Goal: Task Accomplishment & Management: Manage account settings

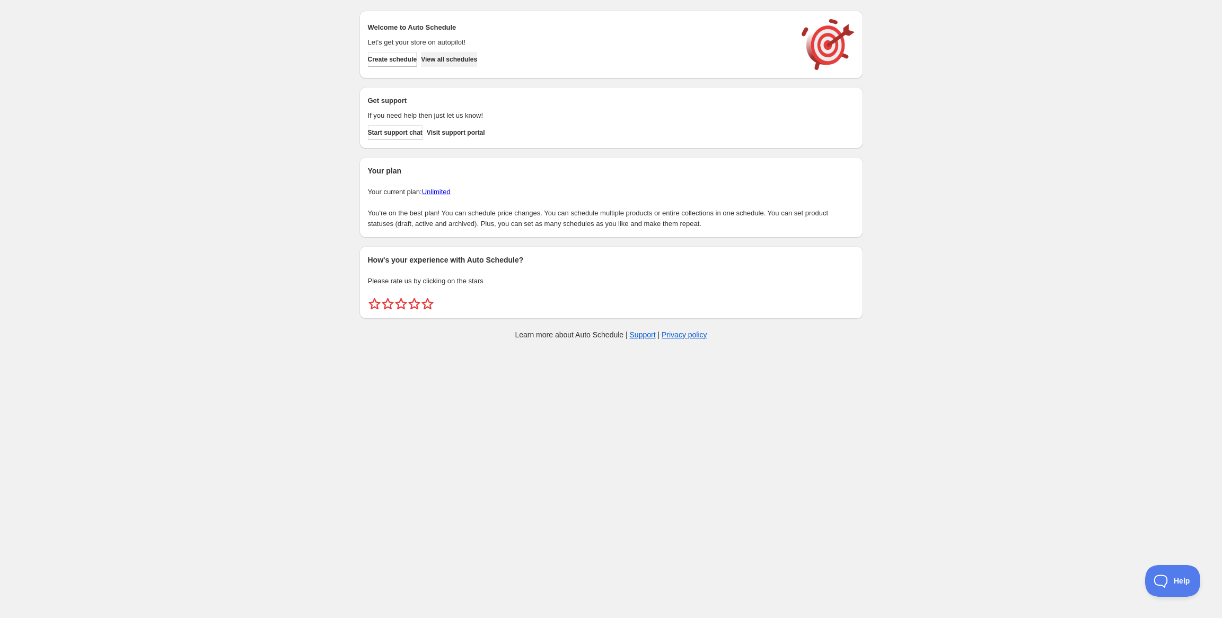
click at [462, 54] on button "View all schedules" at bounding box center [449, 59] width 56 height 15
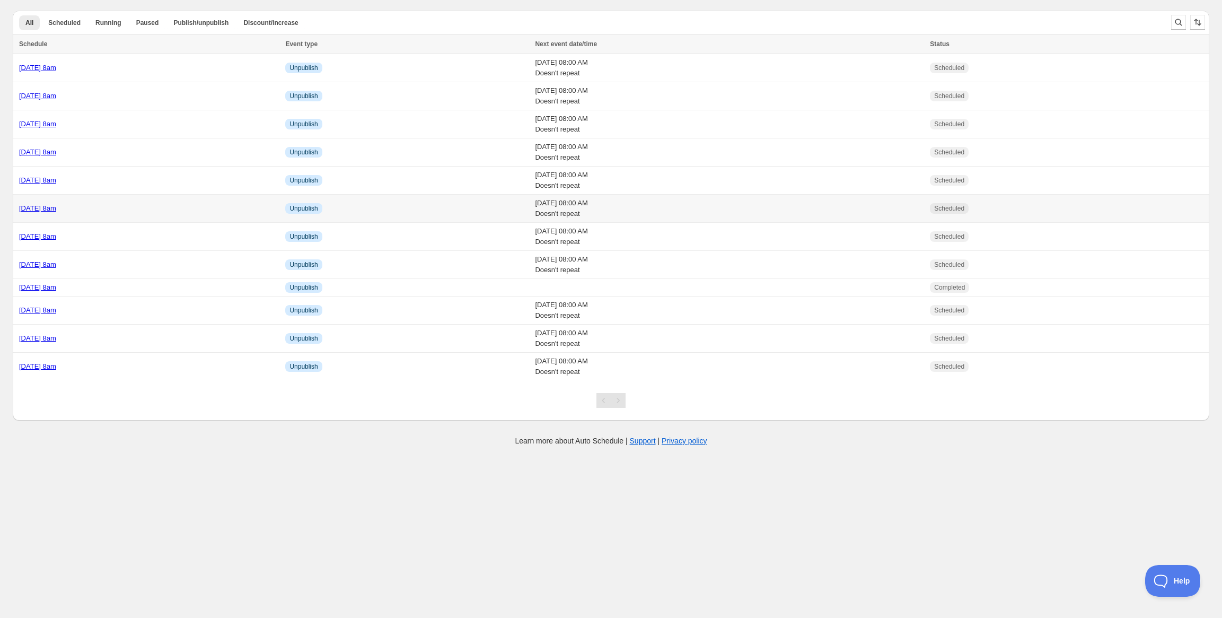
click at [56, 211] on link "[DATE] 8am" at bounding box center [37, 208] width 37 height 8
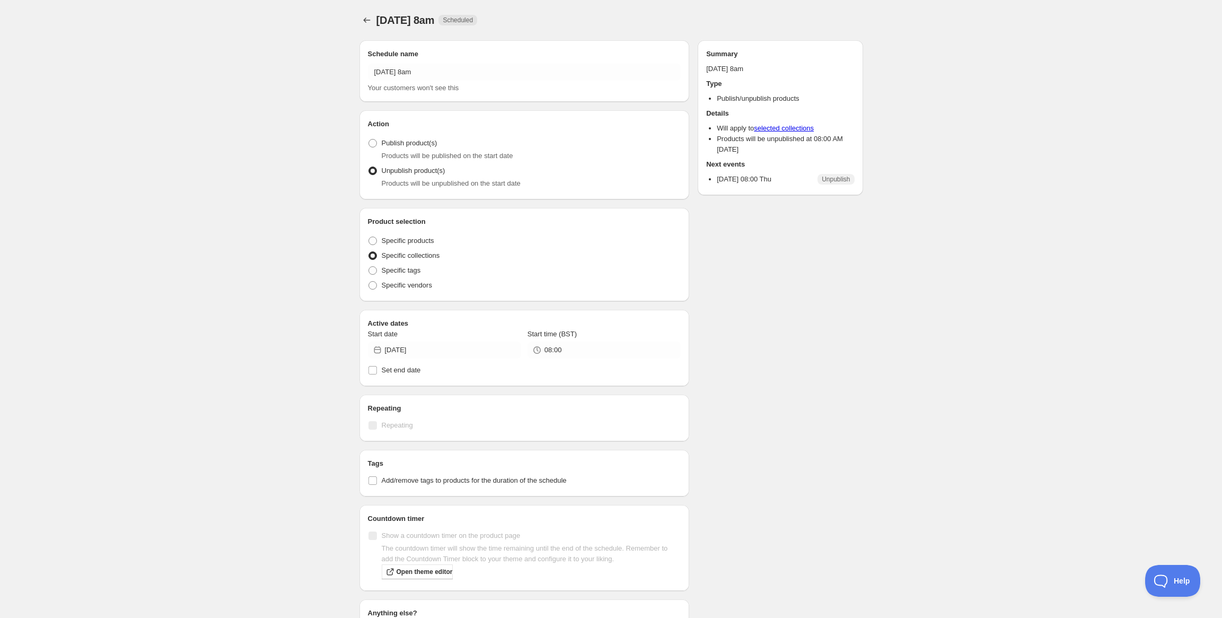
radio input "true"
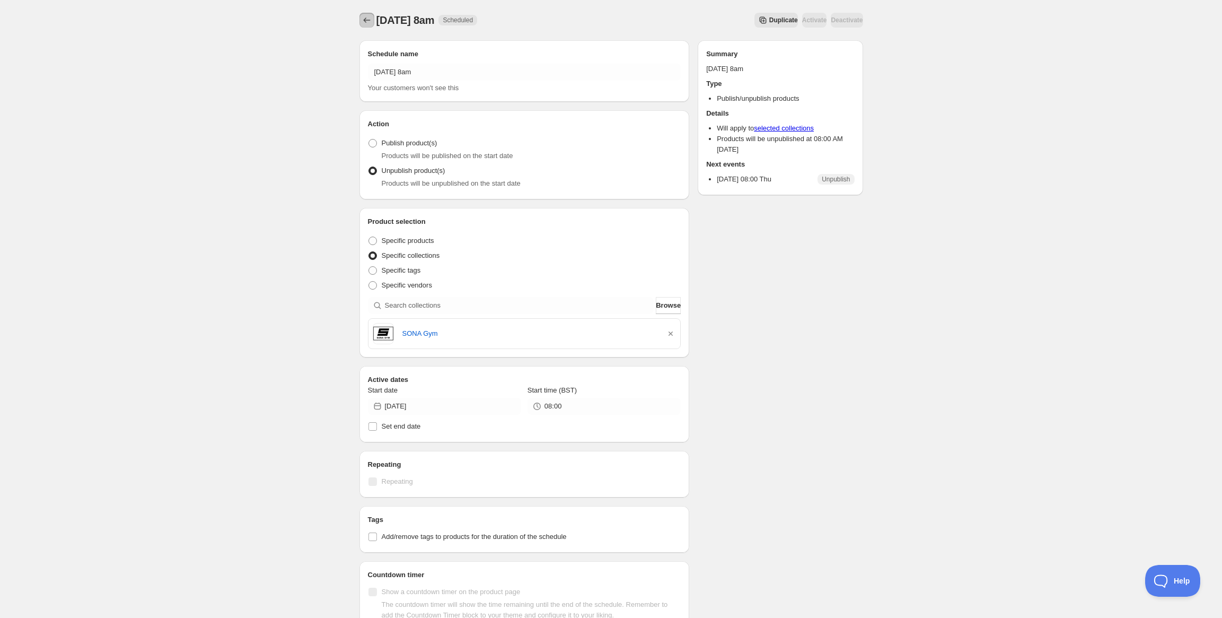
click at [365, 18] on icon "Schedules" at bounding box center [367, 20] width 11 height 11
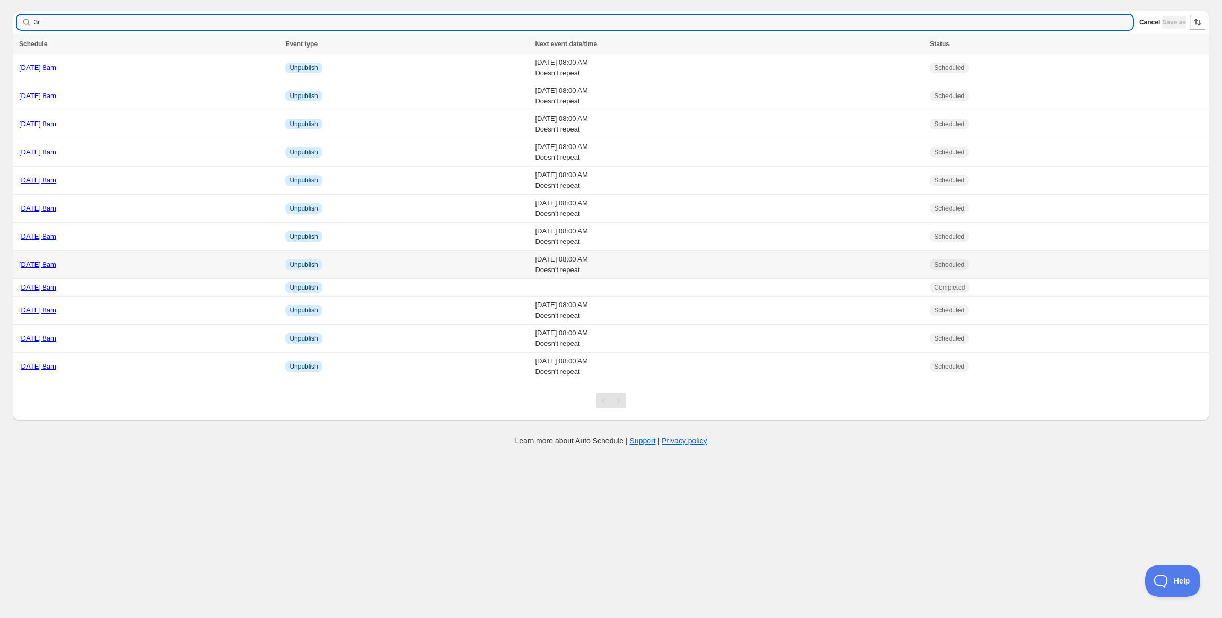
type input "3rd"
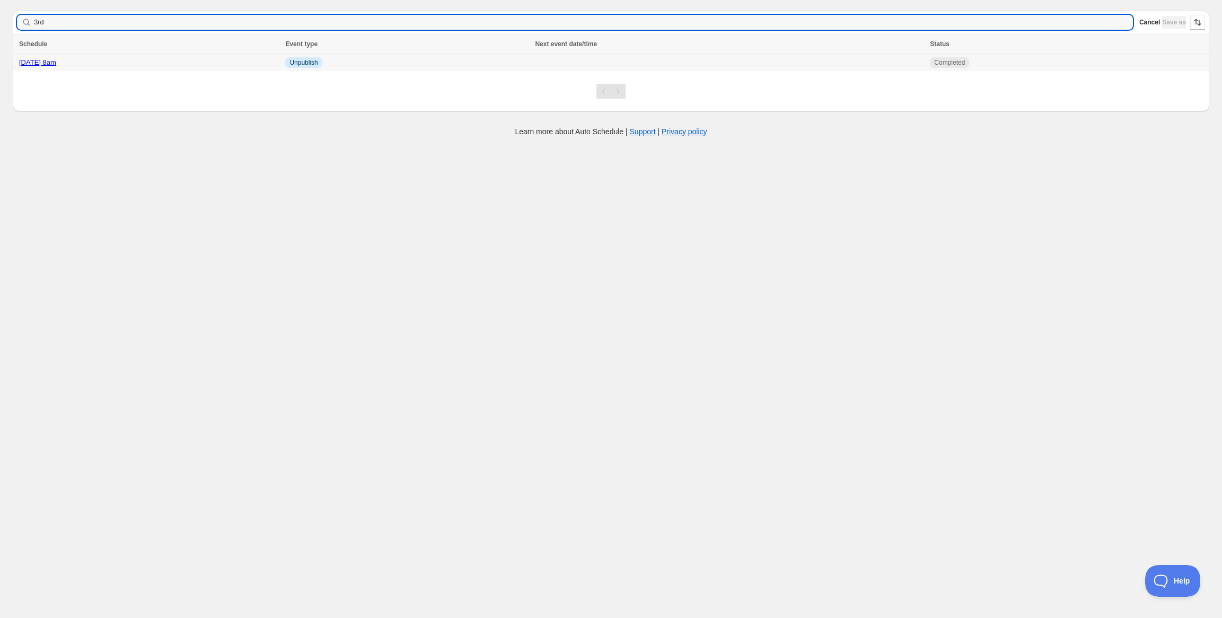
click at [56, 63] on link "[DATE] 8am" at bounding box center [37, 62] width 37 height 8
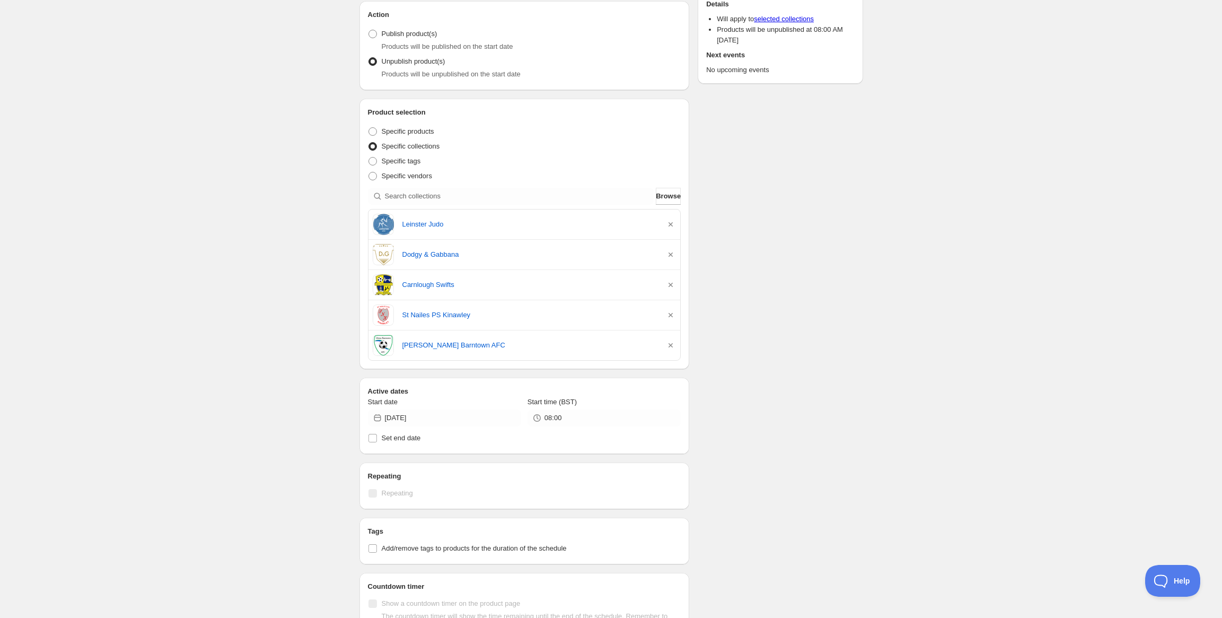
scroll to position [158, 0]
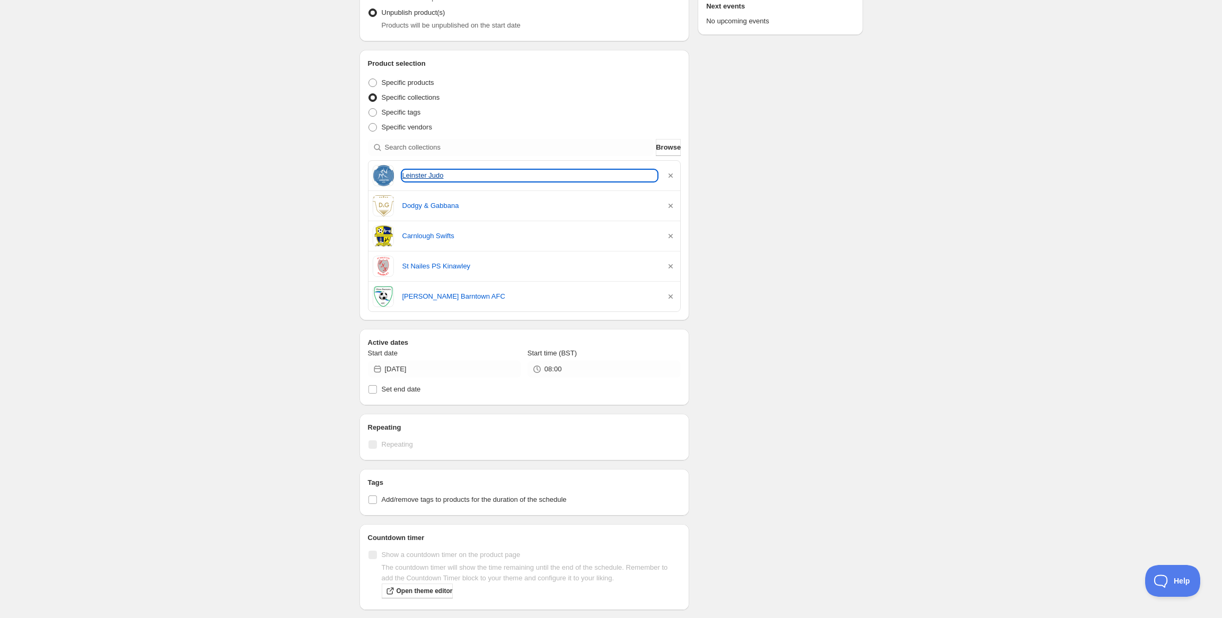
click at [418, 174] on link "Leinster Judo" at bounding box center [529, 175] width 255 height 11
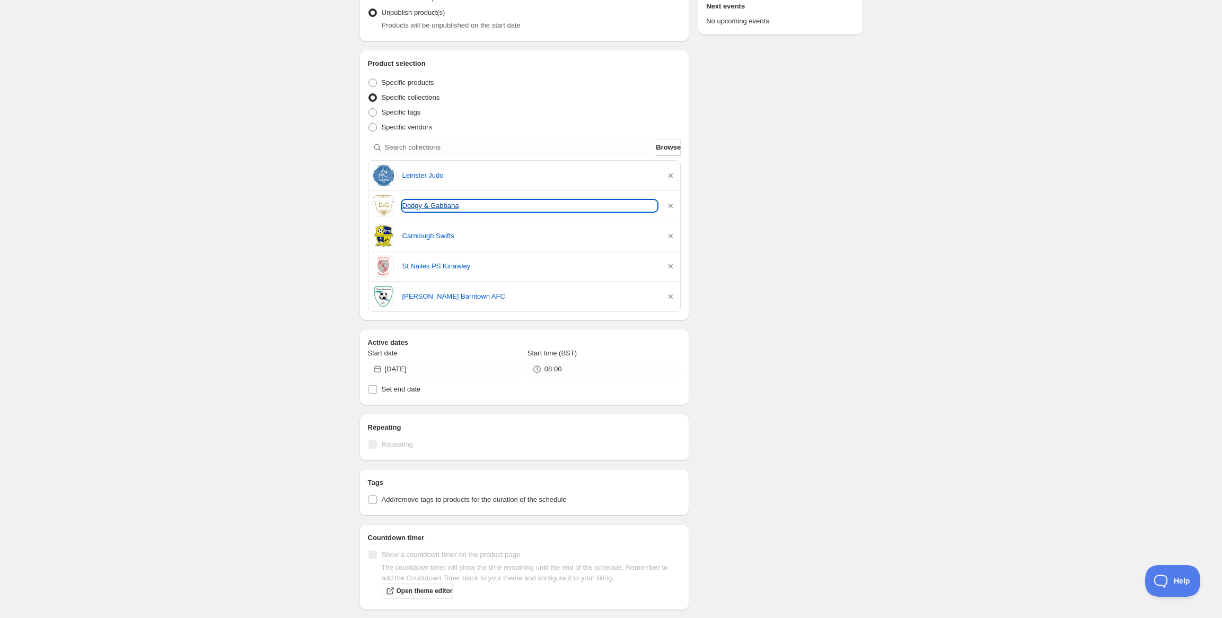
click at [407, 202] on link "Dodgy & Gabbana" at bounding box center [529, 205] width 255 height 11
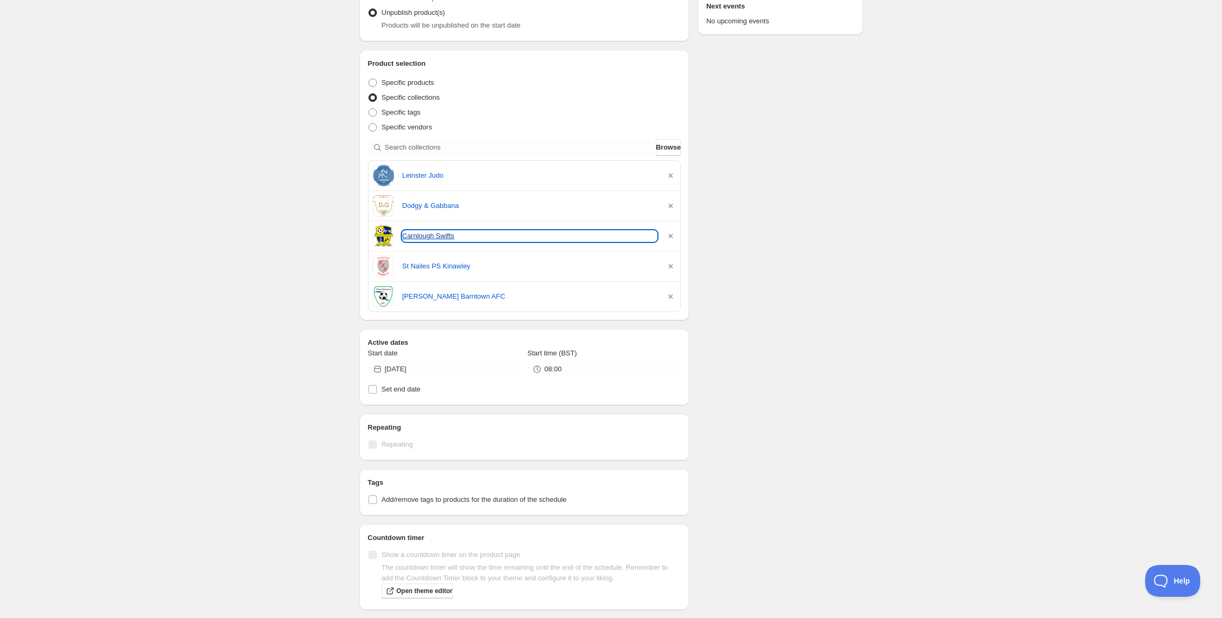
click at [423, 234] on link "Carnlough Swifts" at bounding box center [529, 236] width 255 height 11
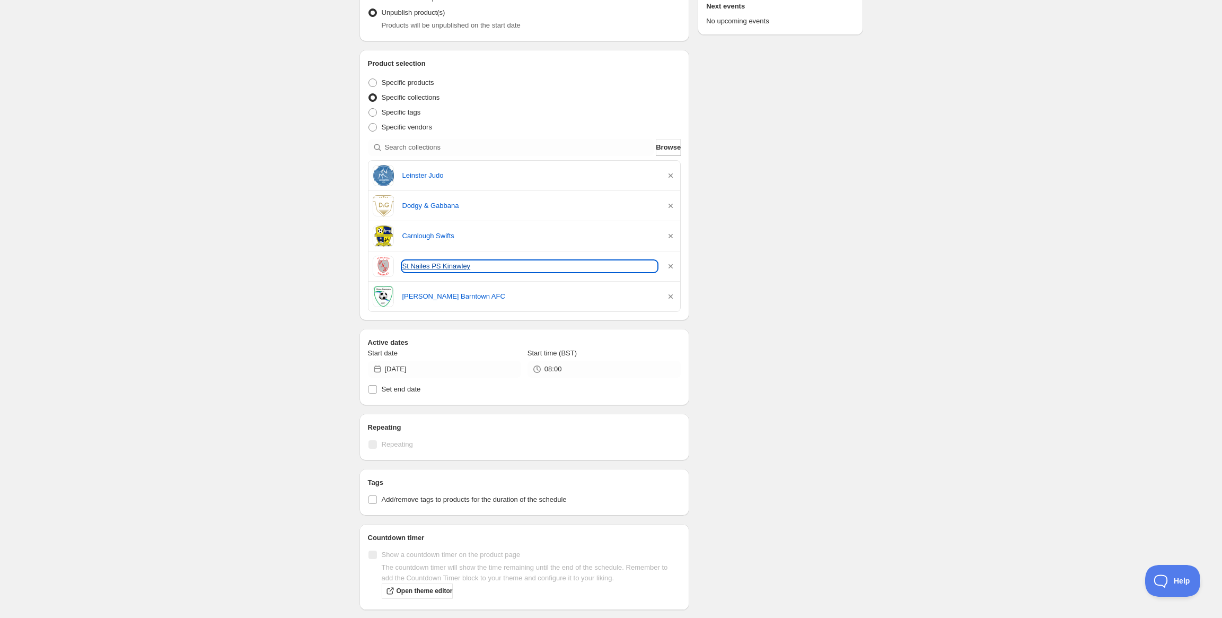
click at [420, 263] on link "St Nailes PS Kinawley" at bounding box center [529, 266] width 255 height 11
click at [413, 290] on div "[PERSON_NAME] Barntown AFC" at bounding box center [525, 296] width 304 height 21
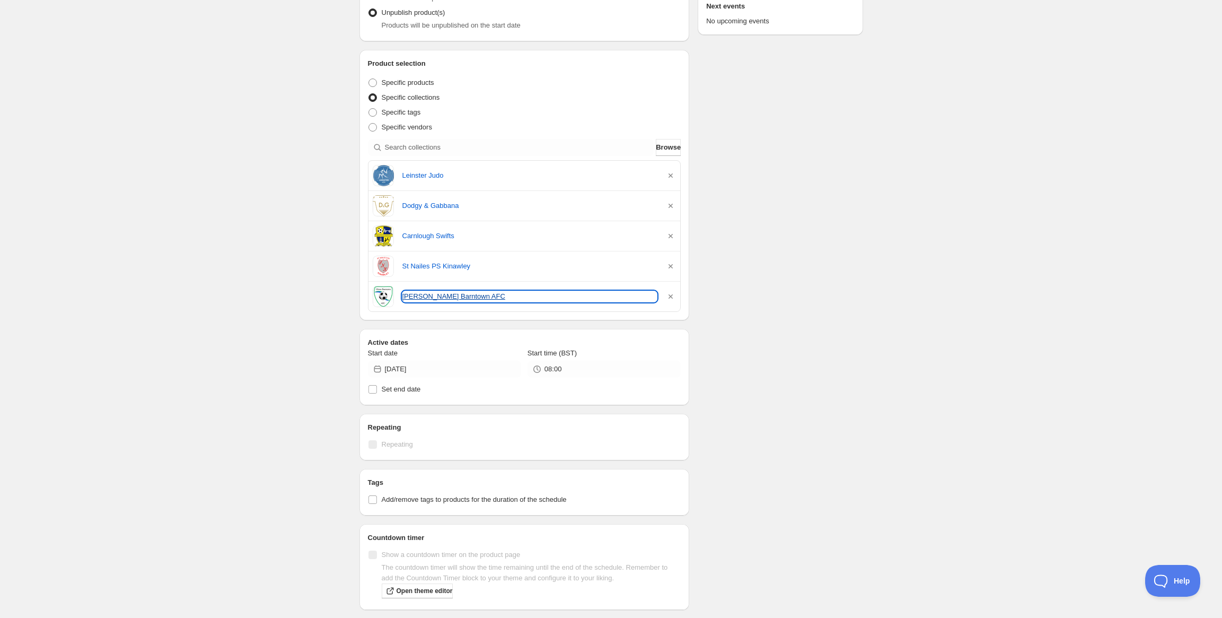
click at [413, 293] on link "[PERSON_NAME] Barntown AFC" at bounding box center [529, 296] width 255 height 11
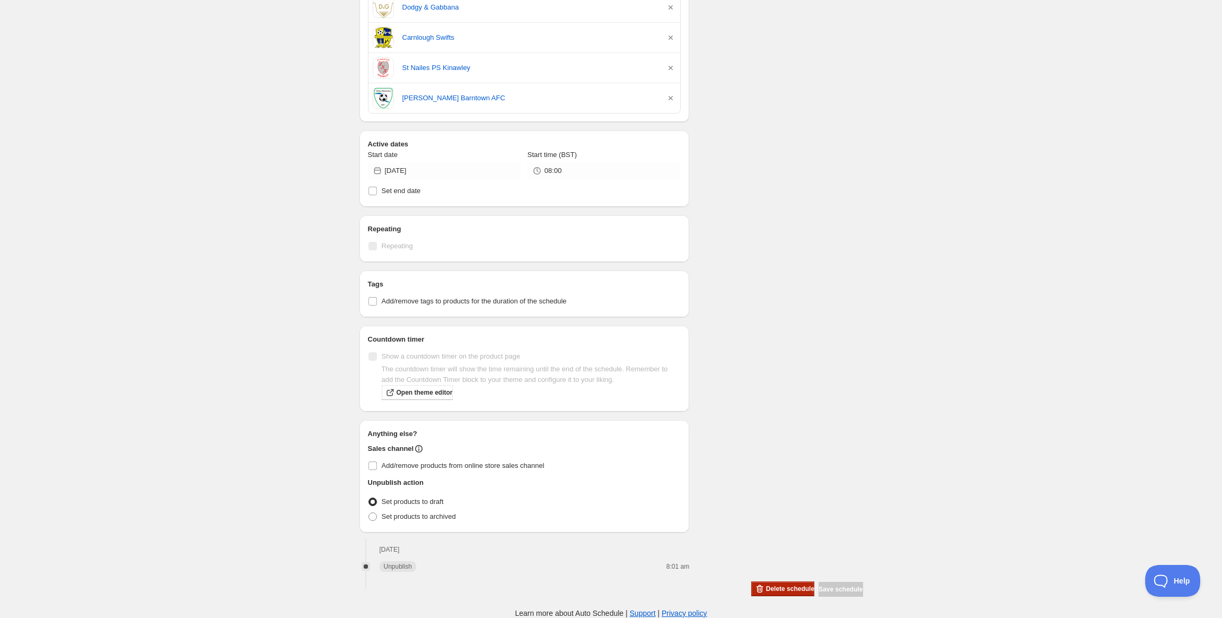
click at [771, 587] on span "Delete schedule" at bounding box center [790, 588] width 48 height 8
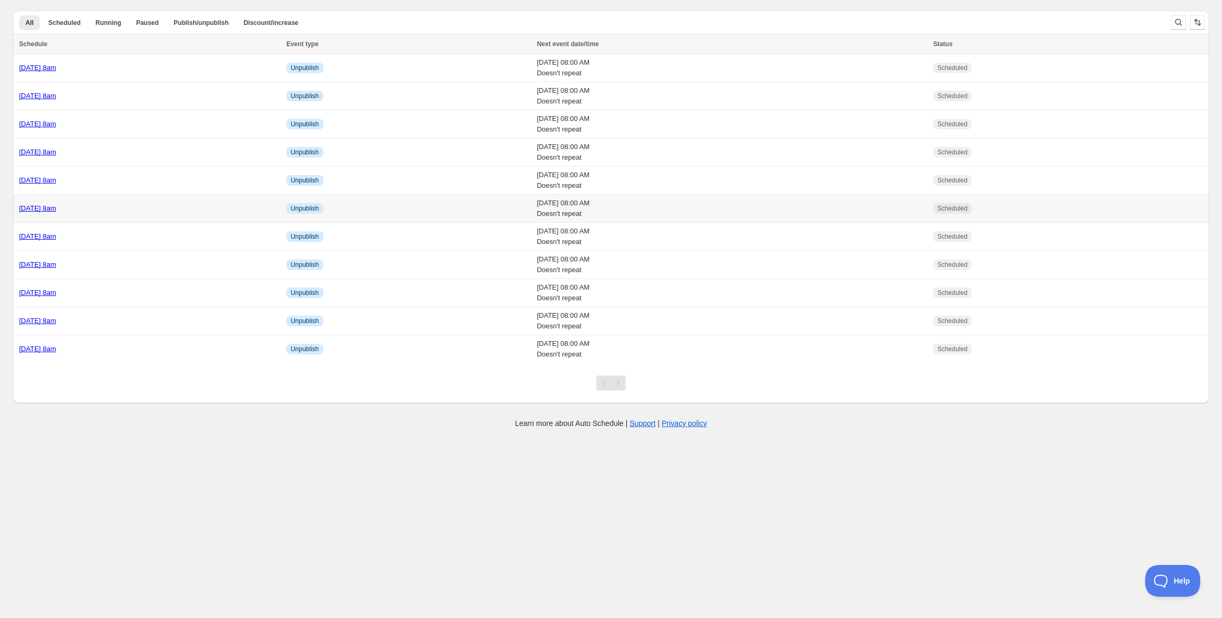
click at [56, 209] on link "[DATE] 8am" at bounding box center [37, 208] width 37 height 8
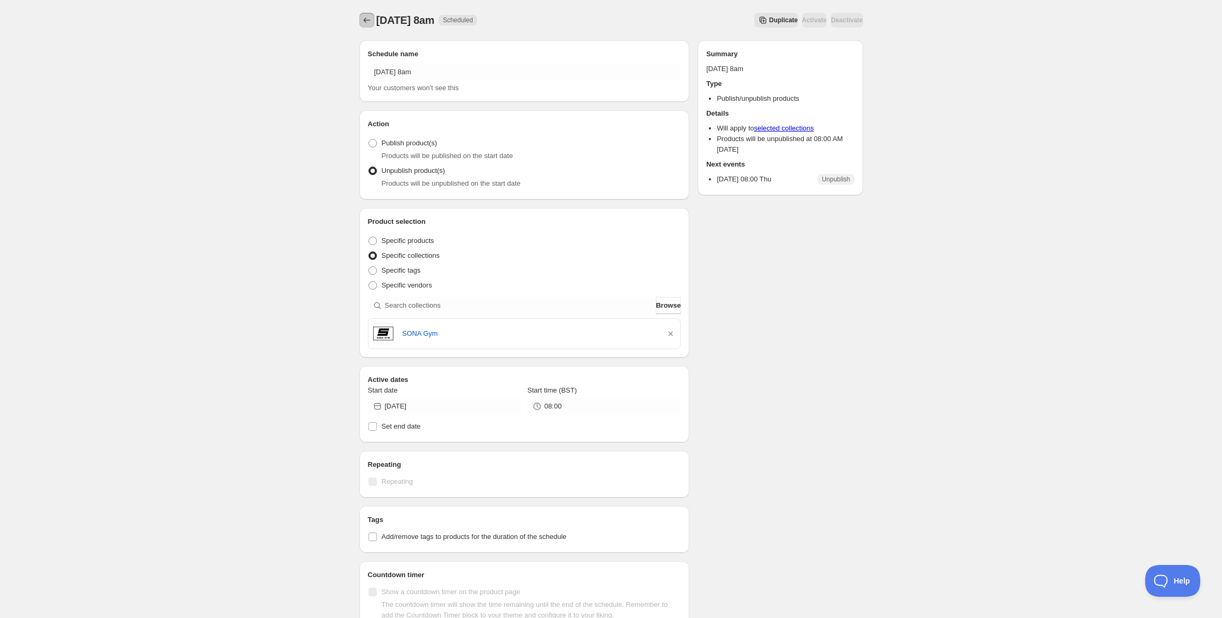
click at [365, 17] on icon "Schedules" at bounding box center [367, 20] width 11 height 11
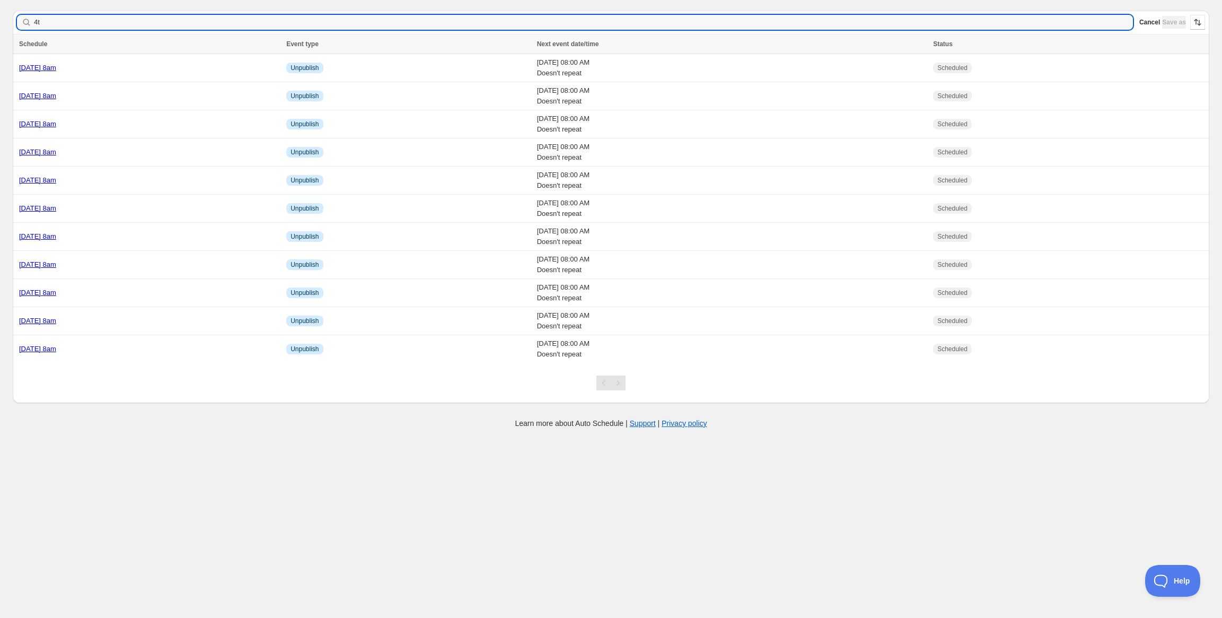
type input "4th"
